Goal: Information Seeking & Learning: Learn about a topic

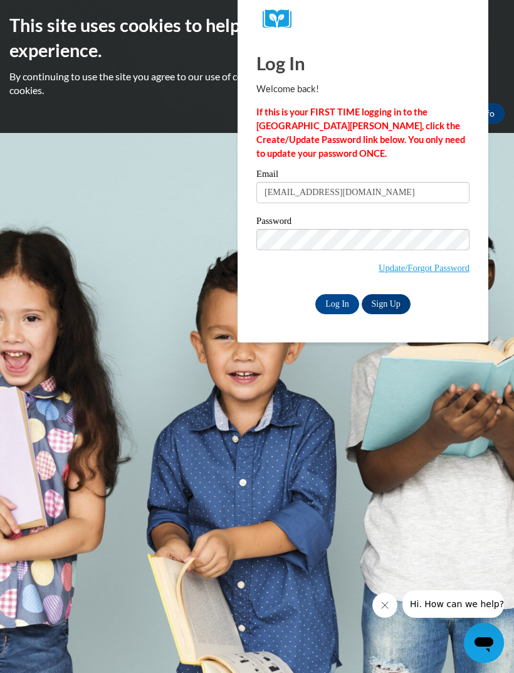
type input "laylasmithr07@gmail.com"
click at [337, 312] on input "Log In" at bounding box center [337, 304] width 44 height 20
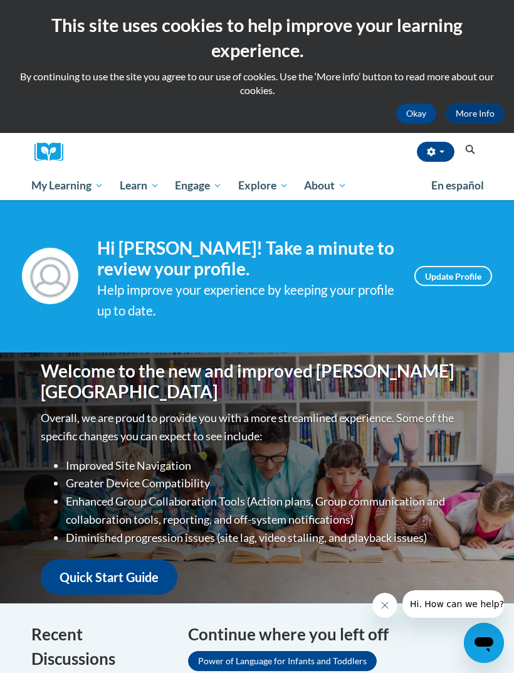
click at [0, 0] on span "My Course Progress" at bounding box center [0, 0] width 0 height 0
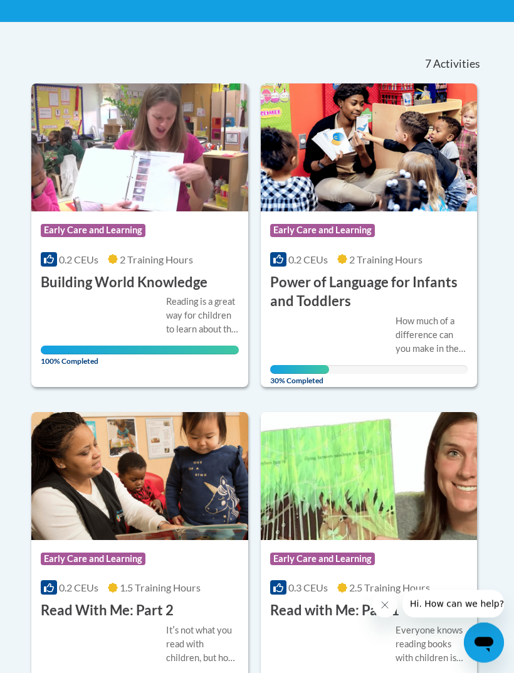
scroll to position [275, 0]
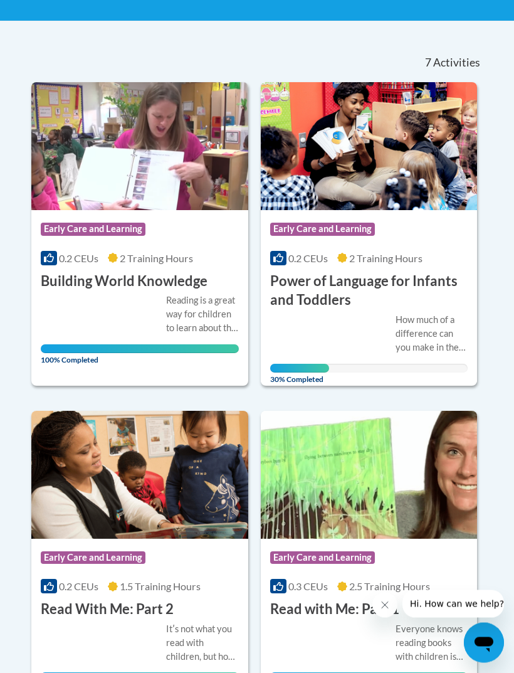
click at [416, 356] on div "How much of a difference can you make in the life of a child just by talking? A…" at bounding box center [369, 344] width 198 height 60
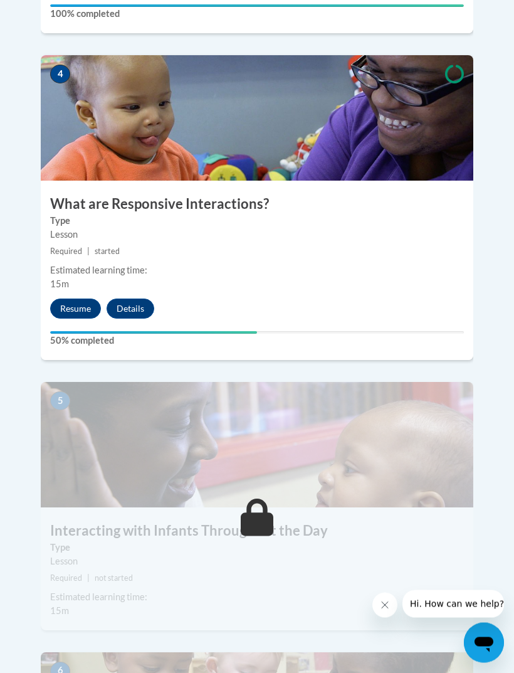
click at [81, 299] on button "Resume" at bounding box center [75, 309] width 51 height 20
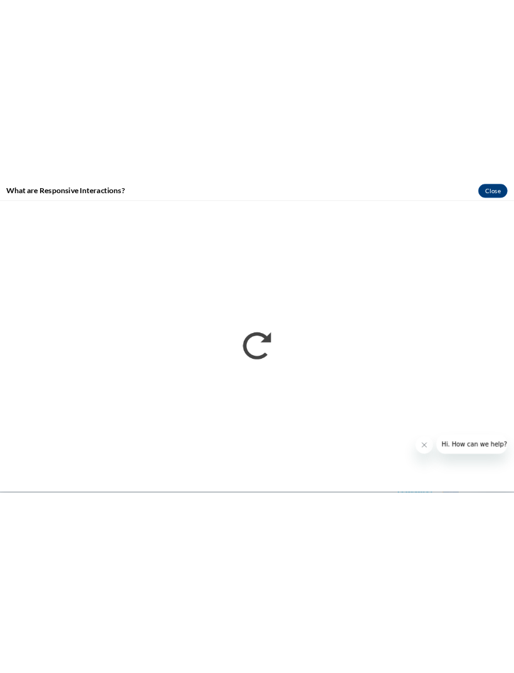
scroll to position [1452, 0]
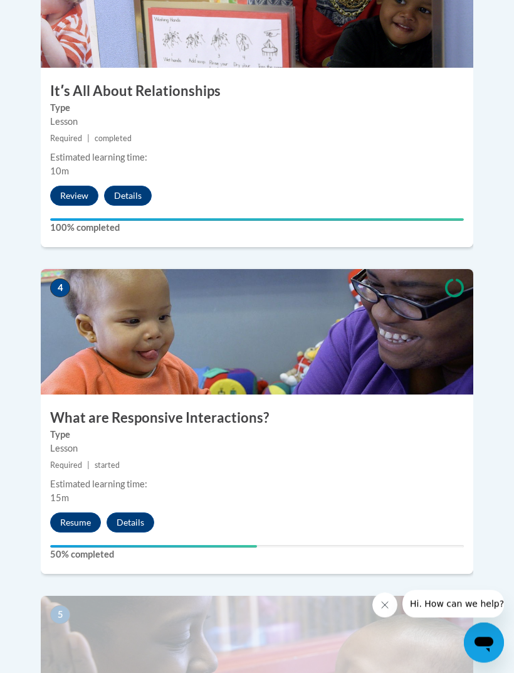
scroll to position [1238, 0]
click at [142, 512] on button "Details" at bounding box center [131, 522] width 48 height 20
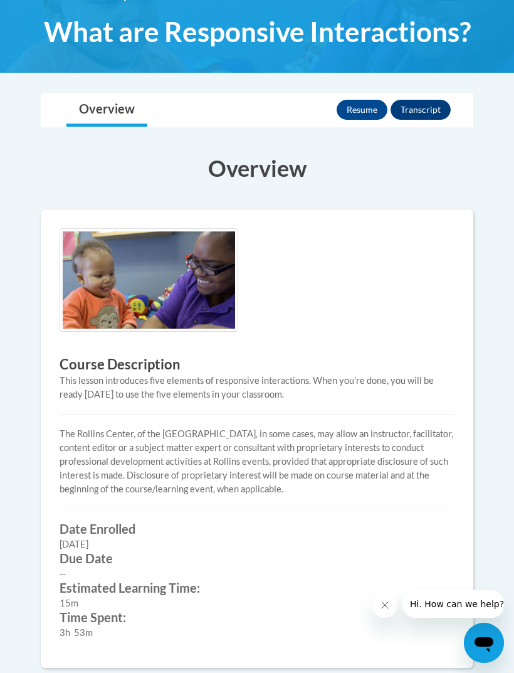
scroll to position [61, 0]
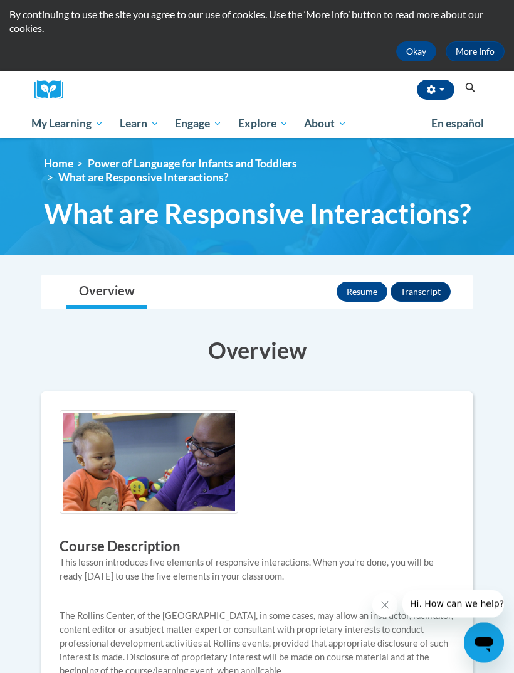
click at [374, 277] on div "Resume Transcript" at bounding box center [395, 292] width 117 height 33
click at [360, 294] on button "Resume" at bounding box center [362, 292] width 51 height 20
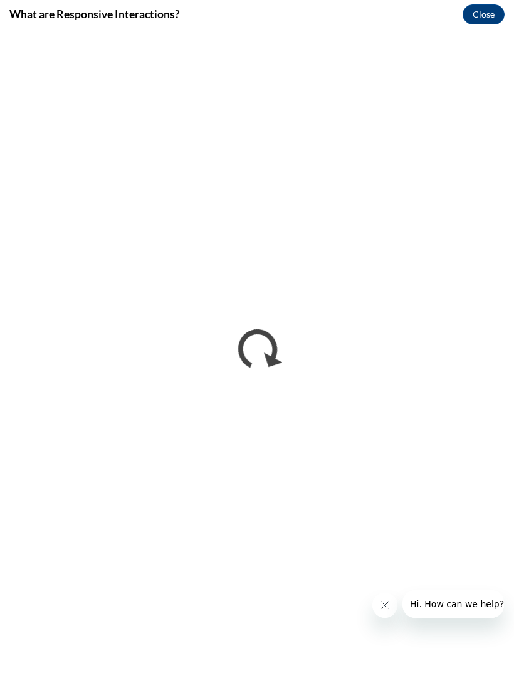
scroll to position [0, 0]
